Goal: Task Accomplishment & Management: Use online tool/utility

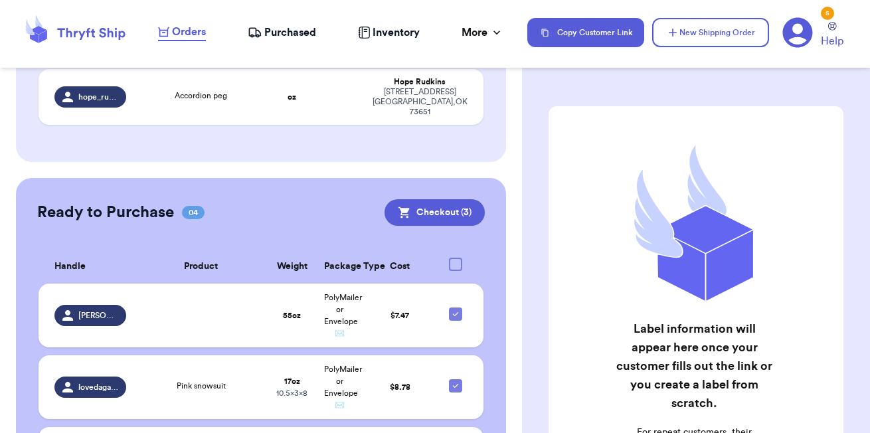
scroll to position [535, 0]
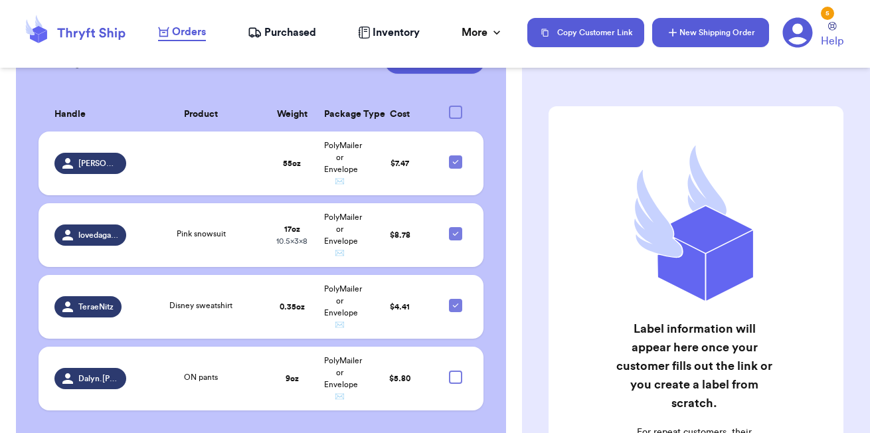
click at [699, 43] on button "New Shipping Order" at bounding box center [710, 32] width 117 height 29
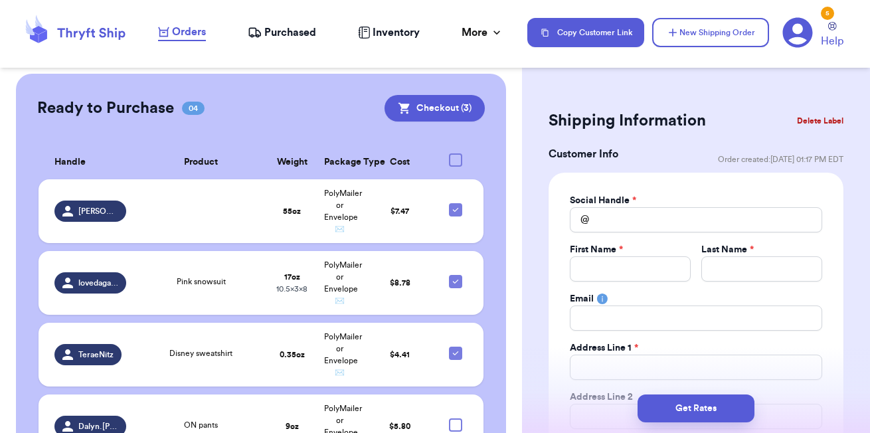
scroll to position [583, 0]
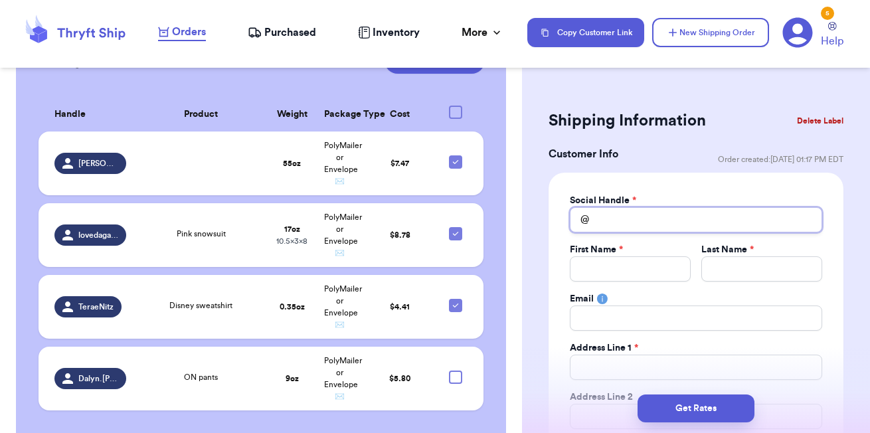
click at [615, 222] on input "Total Amount Paid" at bounding box center [696, 219] width 252 height 25
type input "s"
type input "sa"
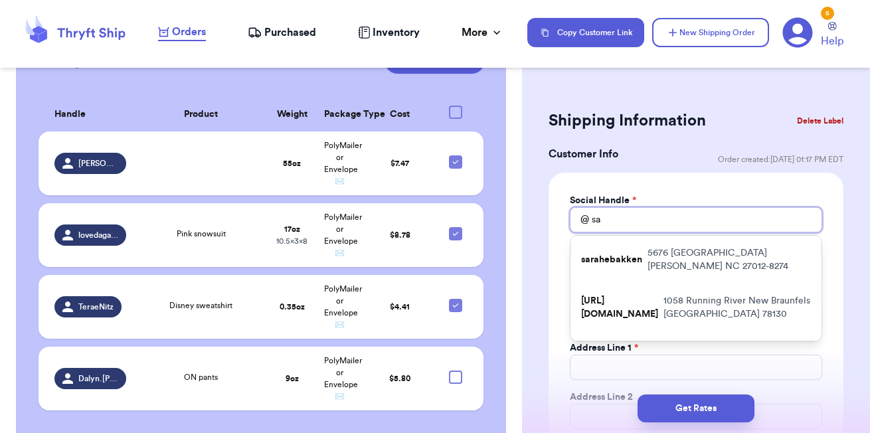
type input "sav"
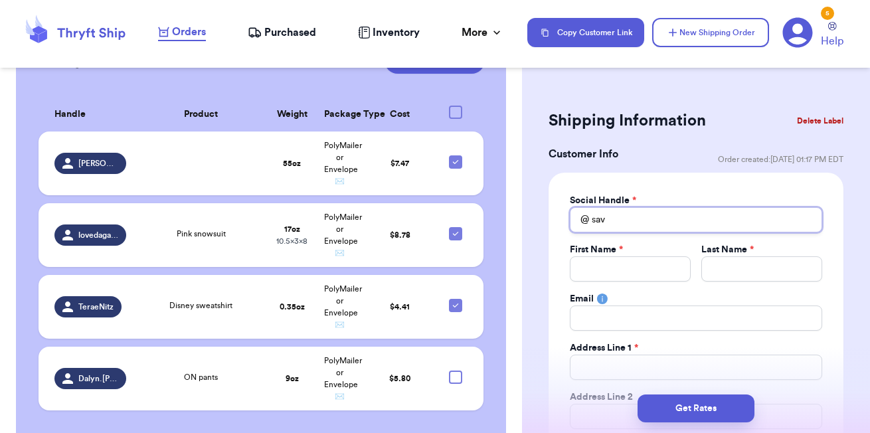
type input "sa"
type input "s"
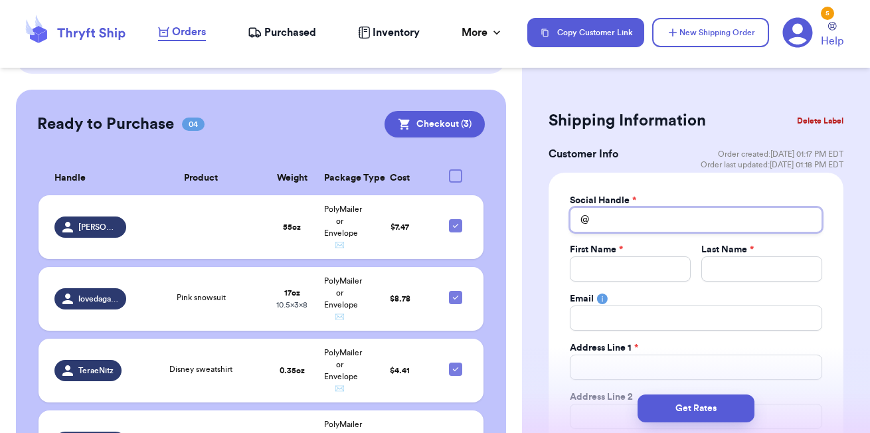
scroll to position [637, 0]
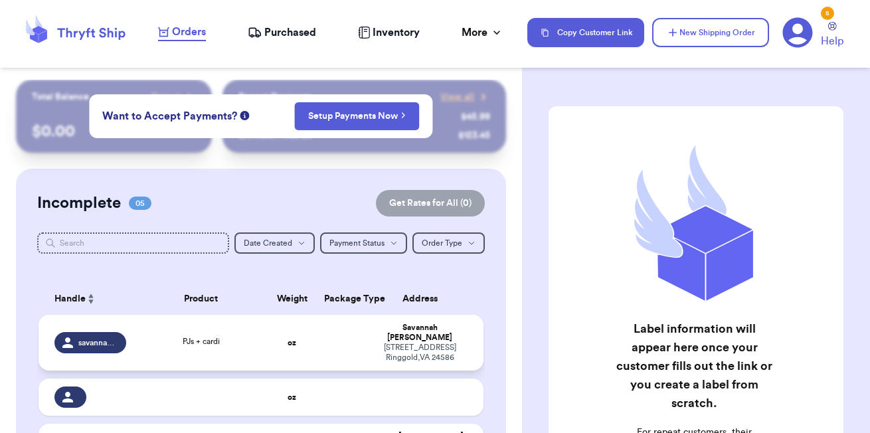
click at [307, 345] on td "oz" at bounding box center [292, 343] width 48 height 56
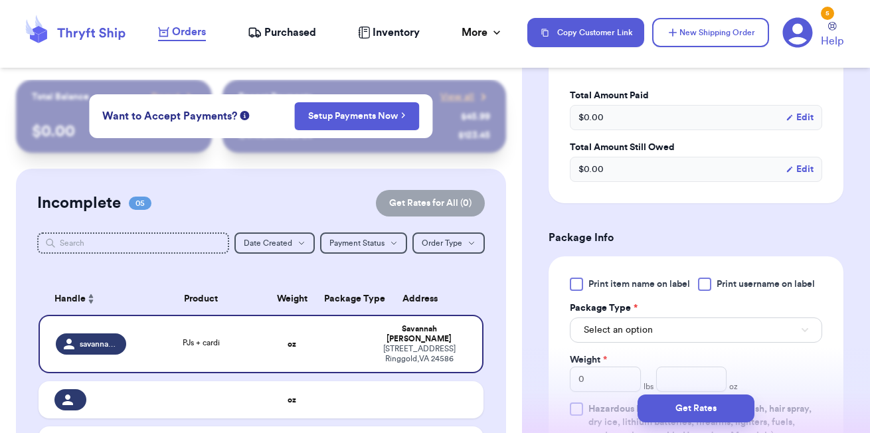
scroll to position [512, 0]
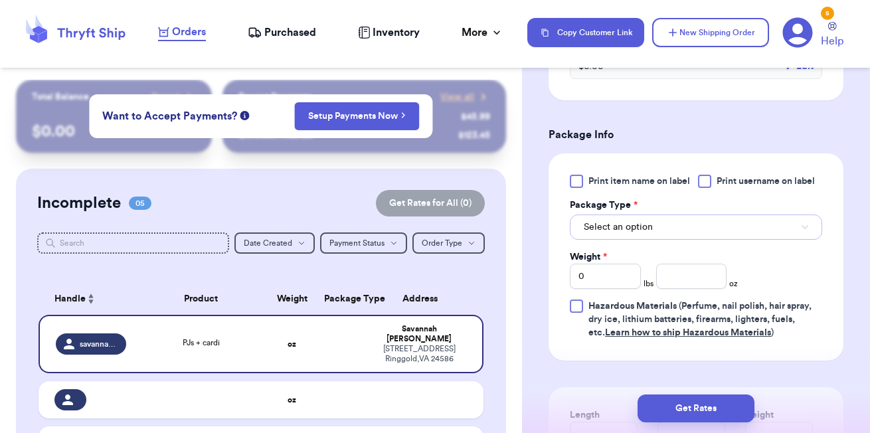
click at [663, 237] on button "Select an option" at bounding box center [696, 227] width 252 height 25
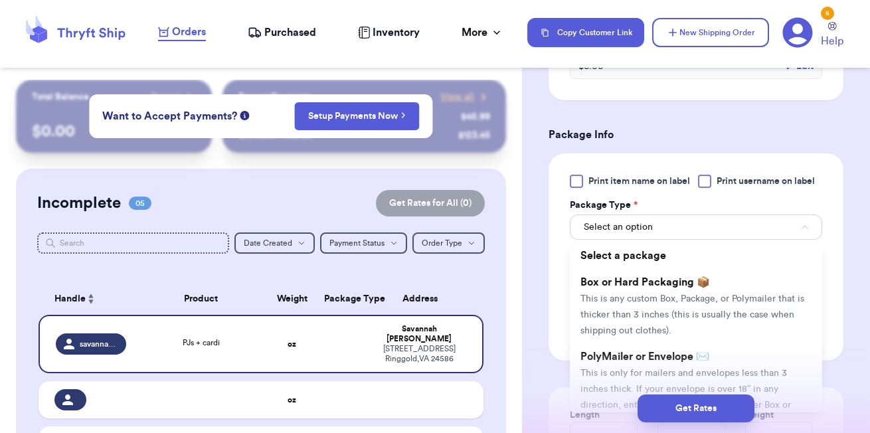
click at [610, 385] on div "Get Rates" at bounding box center [696, 408] width 348 height 49
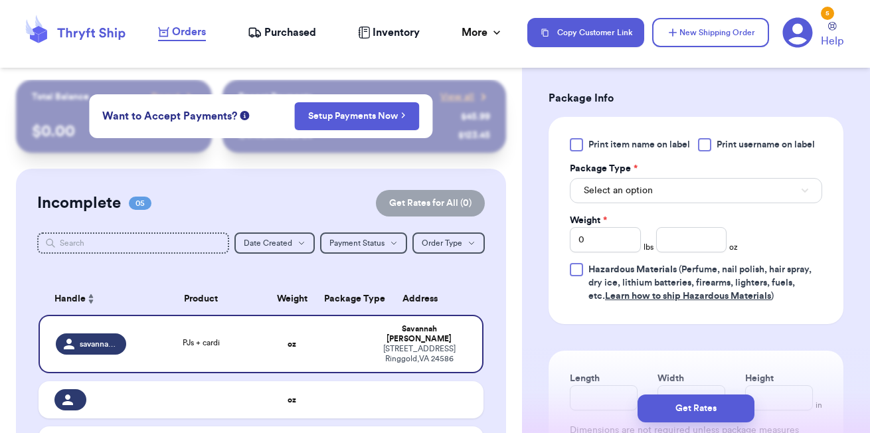
scroll to position [558, 0]
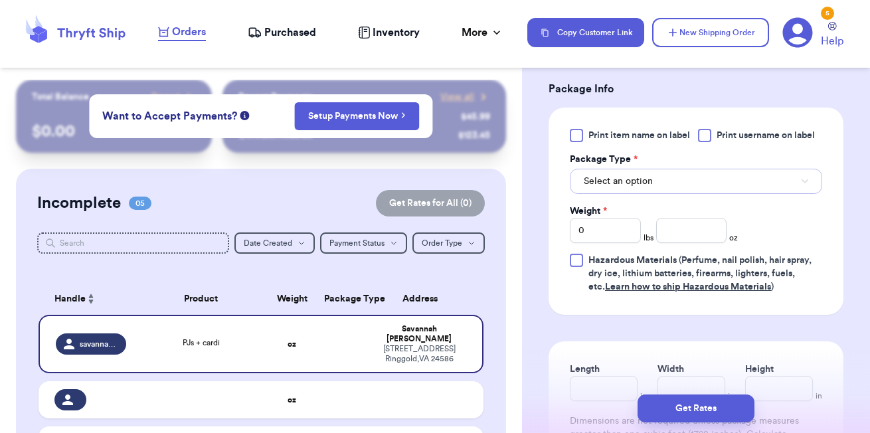
click at [648, 185] on span "Select an option" at bounding box center [618, 181] width 69 height 13
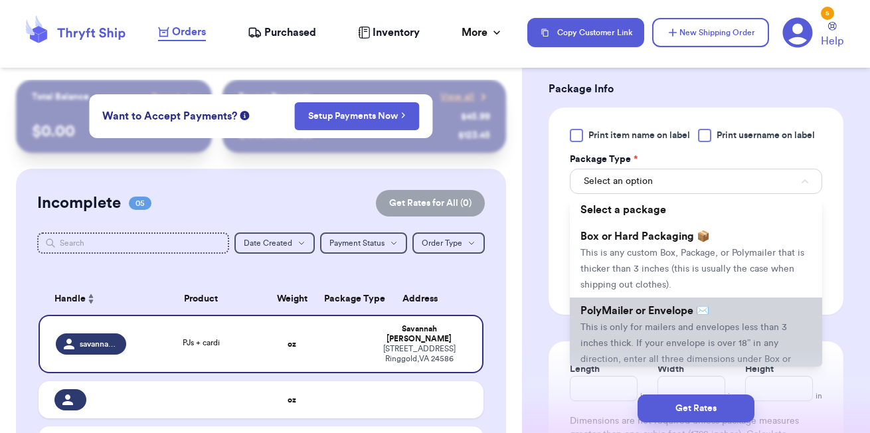
click at [628, 335] on span "This is only for mailers and envelopes less than 3 inches thick. If your envelo…" at bounding box center [685, 351] width 211 height 57
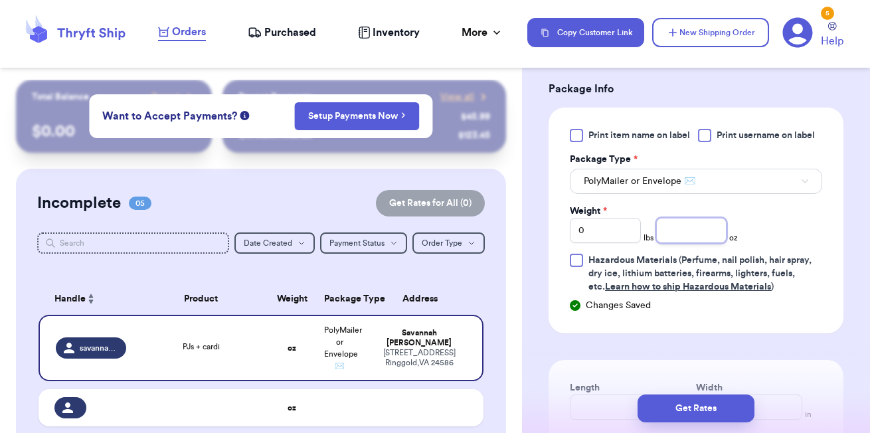
click at [673, 234] on input "number" at bounding box center [691, 230] width 71 height 25
type input ".55"
click at [782, 327] on div "Print item name on label Print username on label Package Type * PolyMailer or E…" at bounding box center [696, 221] width 295 height 226
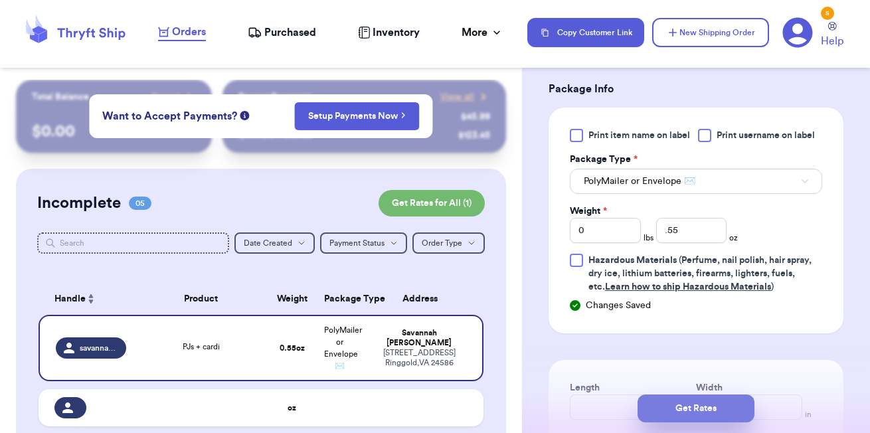
click at [710, 401] on button "Get Rates" at bounding box center [696, 409] width 117 height 28
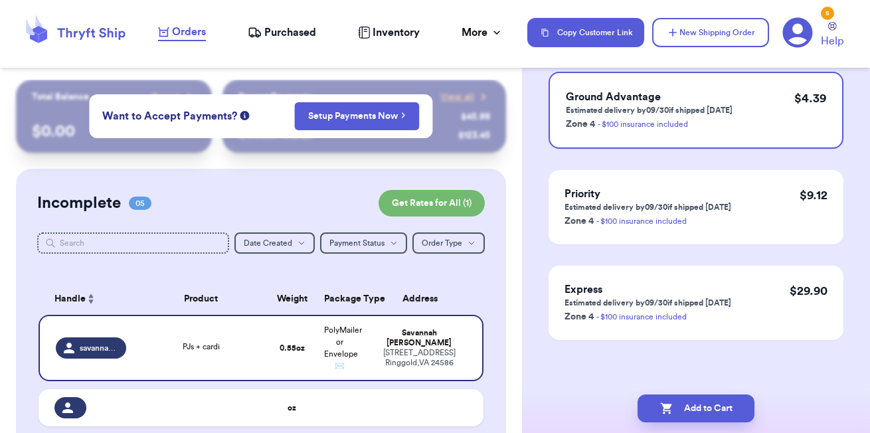
scroll to position [0, 0]
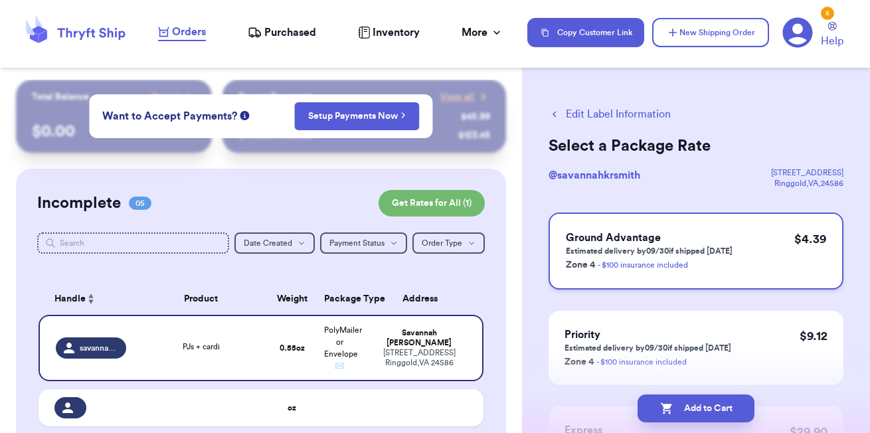
click at [761, 258] on div "Ground Advantage Estimated delivery by 09/30 if shipped [DATE] Zone 4 - $100 in…" at bounding box center [696, 251] width 295 height 77
click at [673, 404] on button "Add to Cart" at bounding box center [696, 409] width 117 height 28
